Goal: Check status: Check status

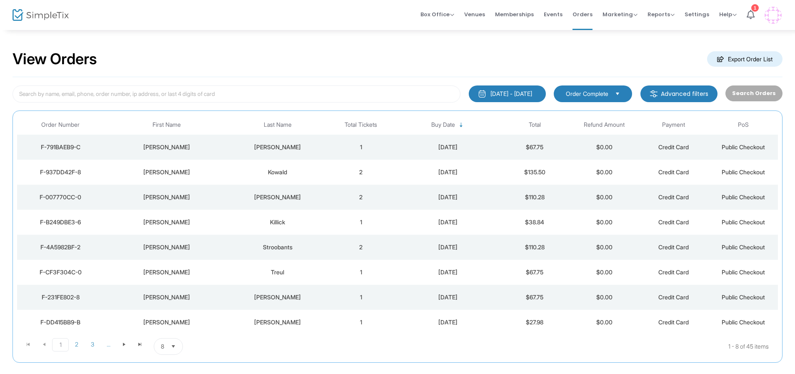
click at [278, 220] on div "Killick" at bounding box center [277, 222] width 93 height 8
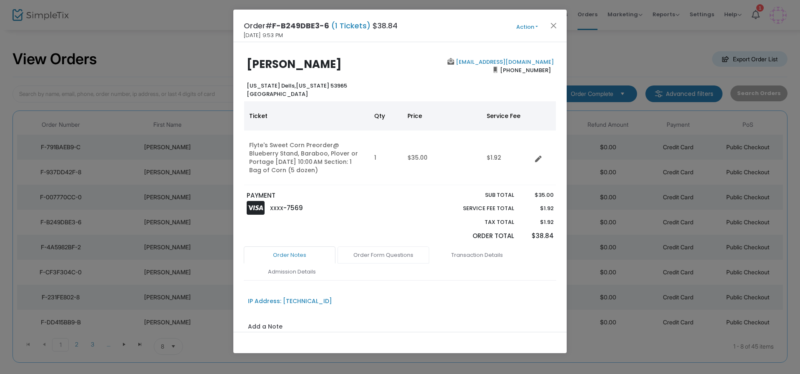
click at [378, 254] on link "Order Form Questions" at bounding box center [384, 255] width 92 height 18
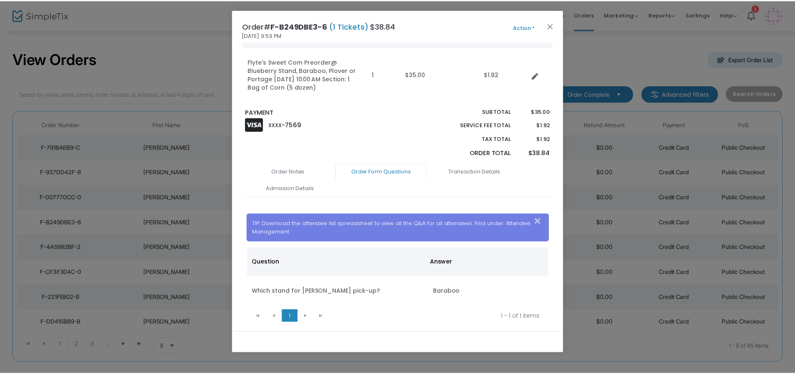
scroll to position [107, 0]
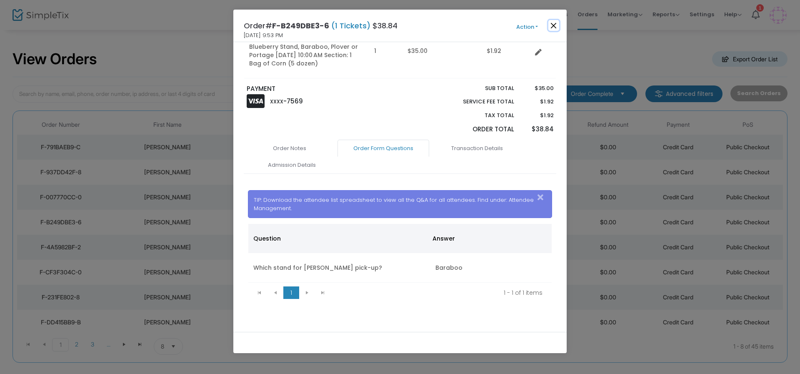
click at [552, 25] on button "Close" at bounding box center [553, 25] width 11 height 11
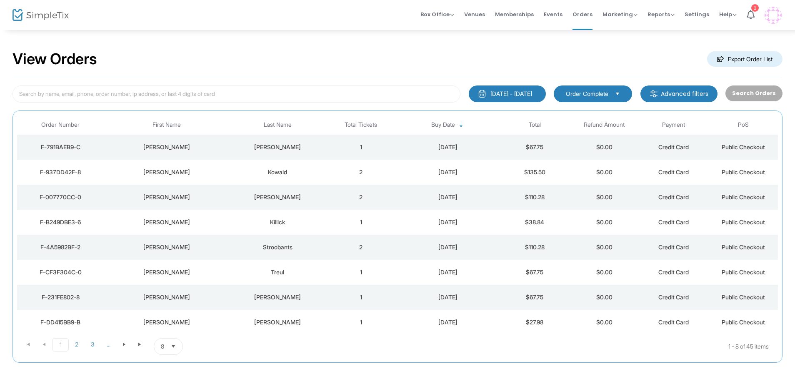
click at [239, 198] on div "[PERSON_NAME]" at bounding box center [277, 197] width 93 height 8
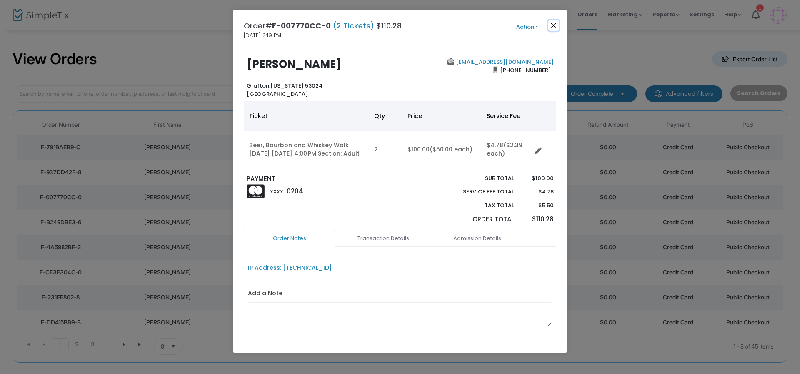
click at [554, 26] on button "Close" at bounding box center [553, 25] width 11 height 11
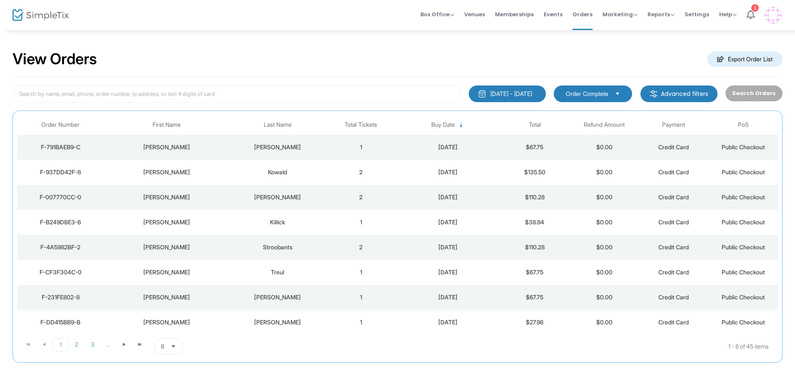
click at [208, 169] on div "[PERSON_NAME]" at bounding box center [166, 172] width 121 height 8
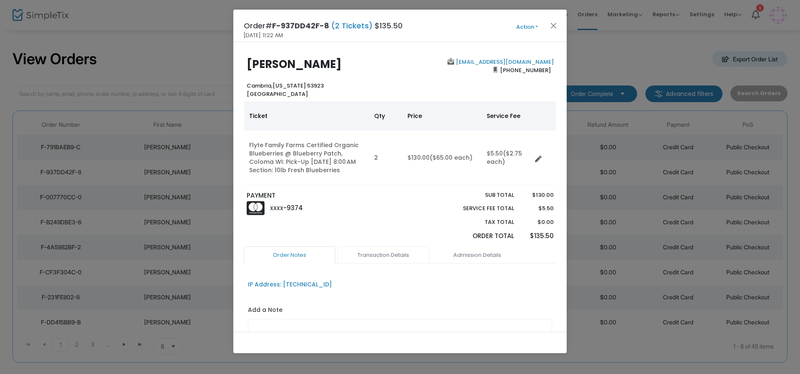
click at [389, 254] on link "Transaction Details" at bounding box center [384, 255] width 92 height 18
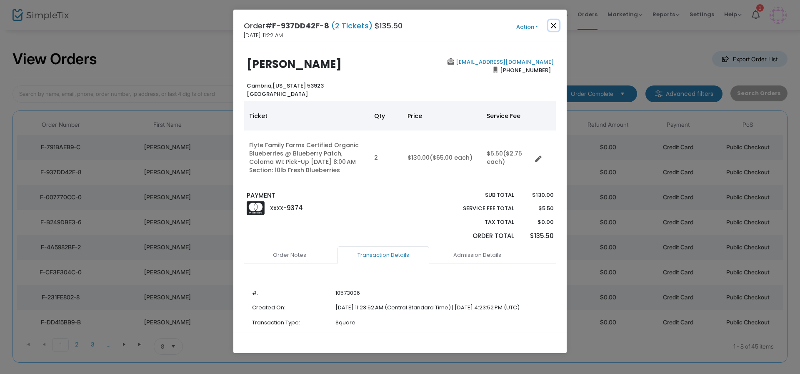
click at [550, 25] on button "Close" at bounding box center [553, 25] width 11 height 11
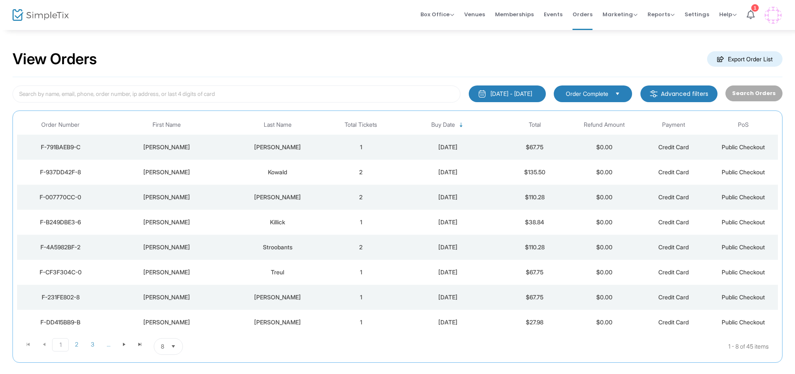
click at [227, 150] on div "[PERSON_NAME]" at bounding box center [166, 147] width 121 height 8
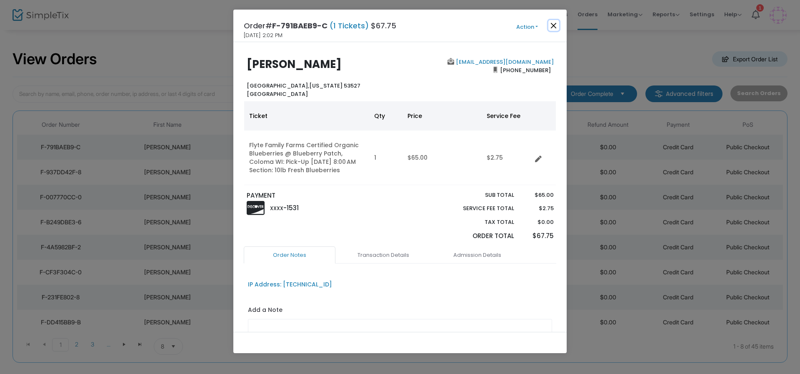
click at [557, 26] on button "Close" at bounding box center [553, 25] width 11 height 11
